Goal: Find specific page/section: Find specific page/section

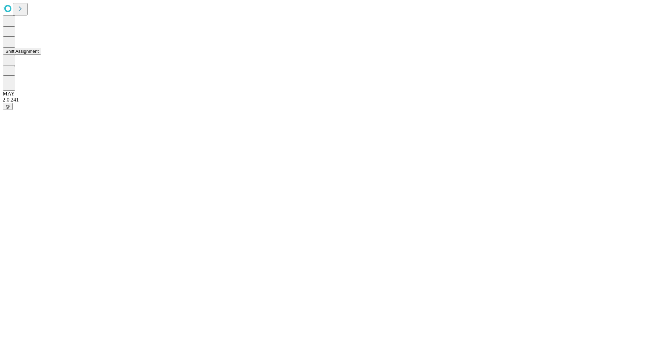
click at [41, 55] on button "Shift Assignment" at bounding box center [22, 51] width 39 height 7
